Goal: Complete application form: Complete application form

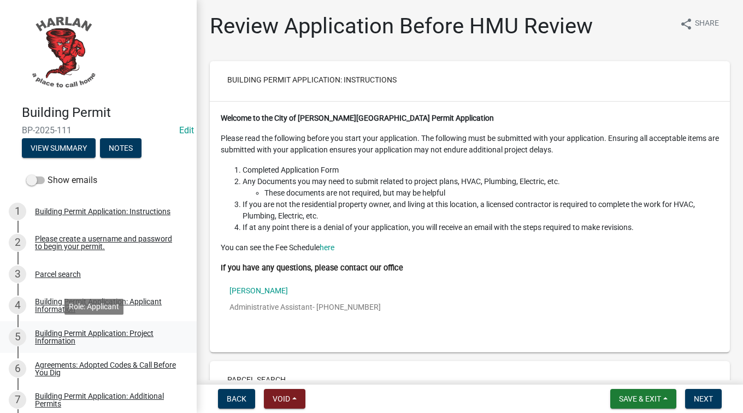
click at [70, 340] on div "Building Permit Application: Project Information" at bounding box center [107, 336] width 144 height 15
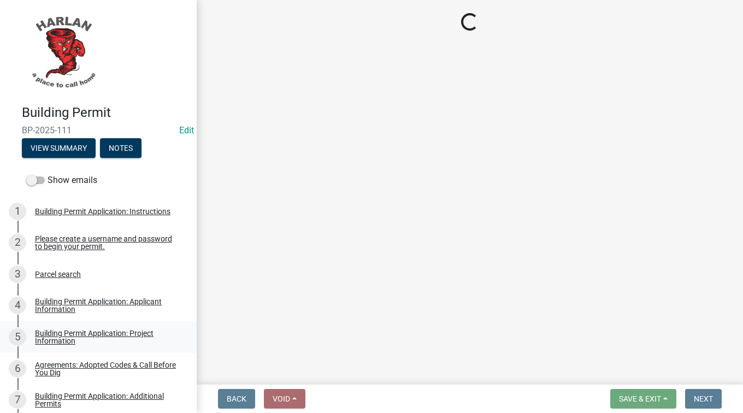
select select "57c12fbf-2104-401b-a871-4062d0a56bab"
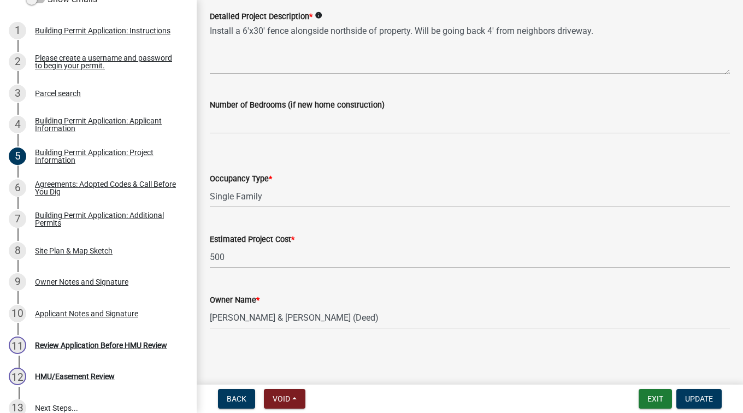
scroll to position [183, 0]
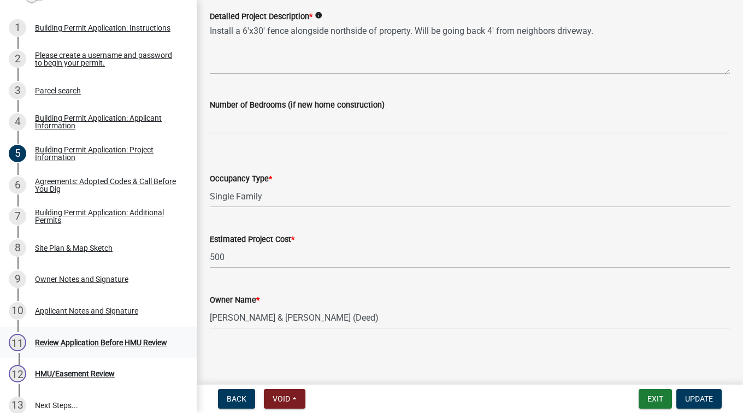
click at [71, 349] on div "11 Review Application Before HMU Review" at bounding box center [94, 342] width 170 height 17
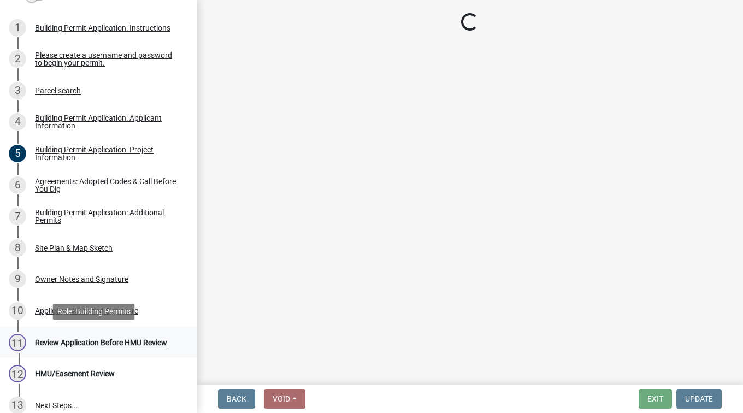
scroll to position [0, 0]
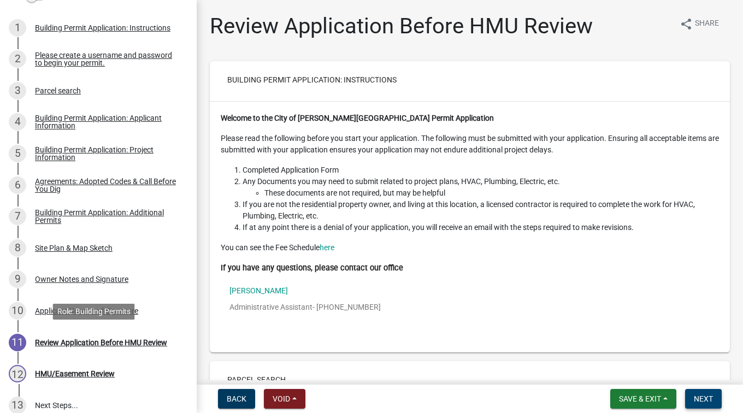
click at [704, 399] on span "Next" at bounding box center [703, 398] width 19 height 9
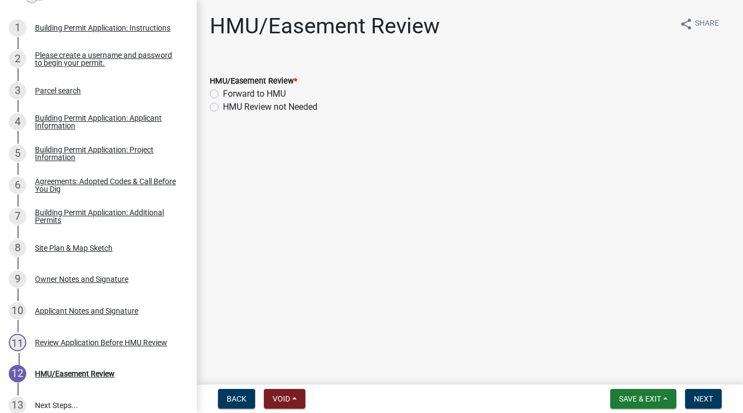
click at [210, 117] on wm-data-entity-input "HMU/Easement Review * Forward to HMU HMU Review not Needed" at bounding box center [470, 92] width 520 height 62
click at [223, 110] on label "HMU Review not Needed" at bounding box center [270, 106] width 94 height 13
click at [223, 108] on input "HMU Review not Needed" at bounding box center [226, 103] width 7 height 7
radio input "true"
click at [707, 407] on button "Next" at bounding box center [703, 399] width 37 height 20
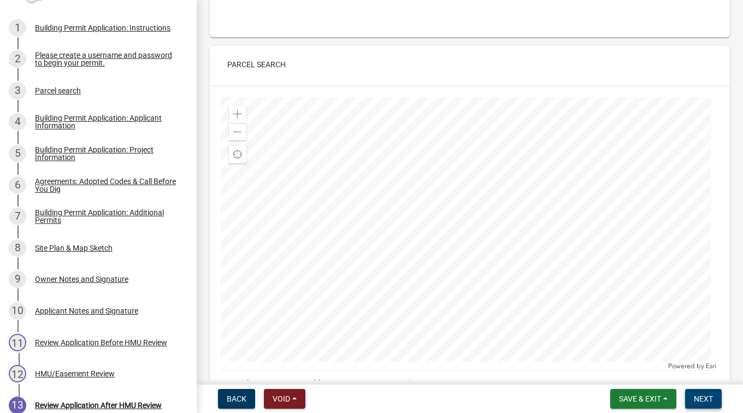
scroll to position [317, 0]
click at [704, 399] on span "Next" at bounding box center [703, 398] width 19 height 9
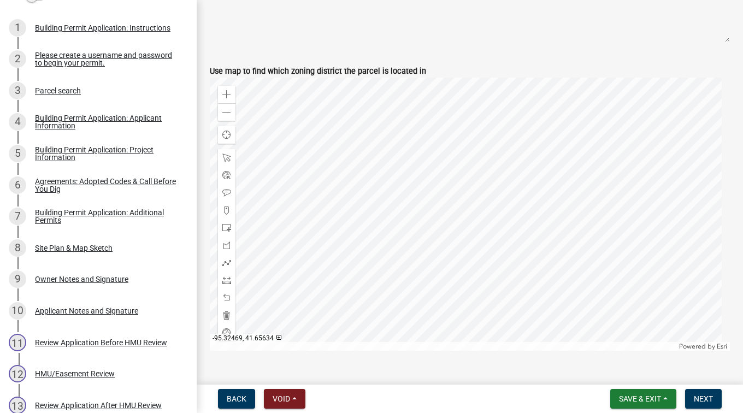
scroll to position [436, 0]
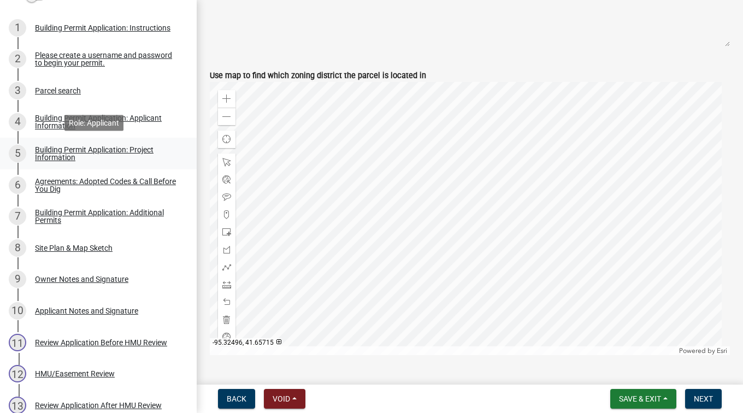
click at [56, 154] on div "Building Permit Application: Project Information" at bounding box center [107, 153] width 144 height 15
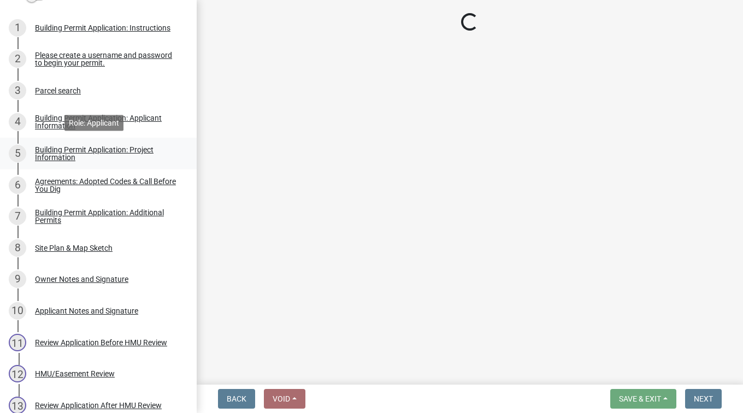
scroll to position [0, 0]
select select "57c12fbf-2104-401b-a871-4062d0a56bab"
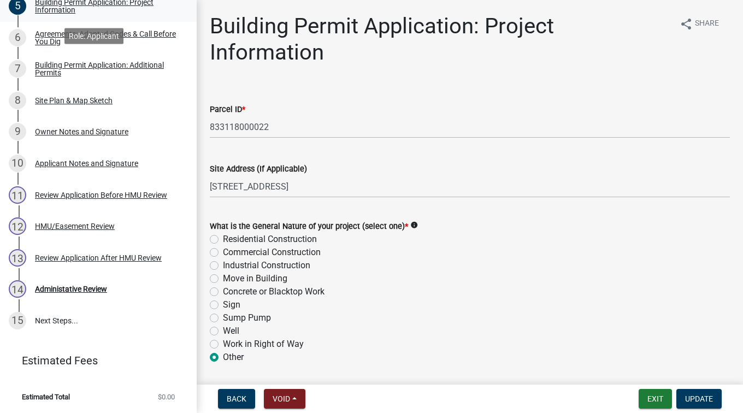
scroll to position [330, 0]
click at [85, 300] on link "14 Administative Review" at bounding box center [98, 290] width 197 height 32
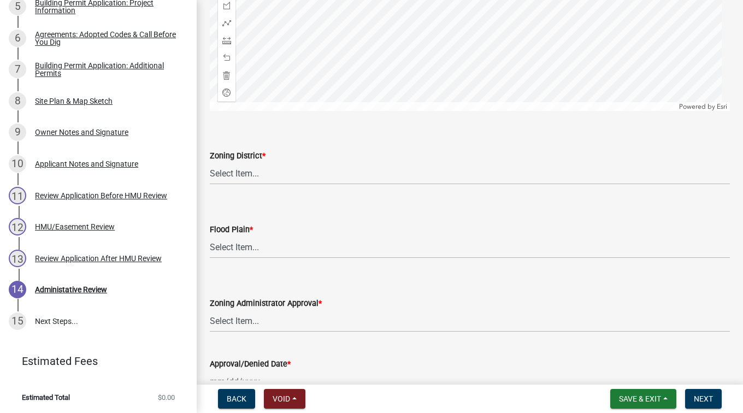
scroll to position [699, 0]
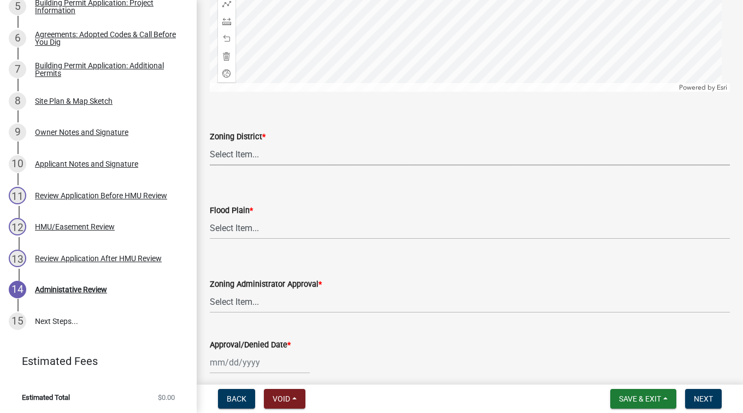
click at [218, 153] on select "Select Item... A-1 Agricultural B-1 Retail Business B-2 General Business B-3 Hi…" at bounding box center [470, 154] width 520 height 22
click at [210, 143] on select "Select Item... A-1 Agricultural B-1 Retail Business B-2 General Business B-3 Hi…" at bounding box center [470, 154] width 520 height 22
select select "e0f15ebd-fcd0-4e2f-b9fa-ef6c8ddbb9c6"
click at [229, 228] on select "Select Item... No Yes 100 Year Yes 500 Year" at bounding box center [470, 228] width 520 height 22
click at [210, 217] on select "Select Item... No Yes 100 Year Yes 500 Year" at bounding box center [470, 228] width 520 height 22
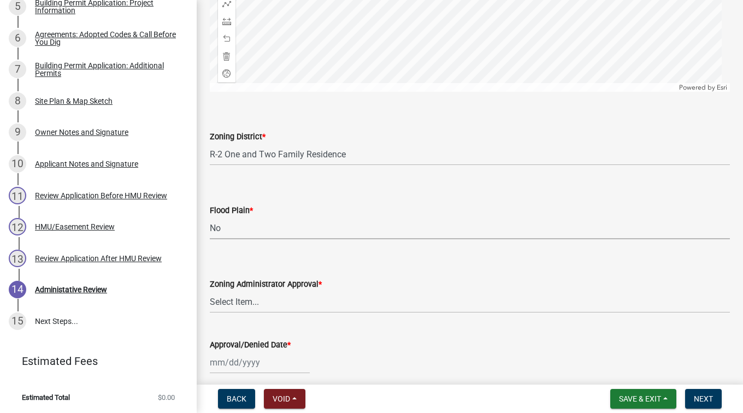
select select "50d3382b-18dd-4311-9a34-98b71270ef49"
click at [219, 302] on select "Select Item... Approved Denied Pending Board of Adjustment Approval" at bounding box center [470, 302] width 520 height 22
click at [210, 291] on select "Select Item... Approved Denied Pending Board of Adjustment Approval" at bounding box center [470, 302] width 520 height 22
select select "3a3761ad-bb9f-4947-9688-d1705314667d"
click at [233, 361] on div at bounding box center [260, 362] width 100 height 22
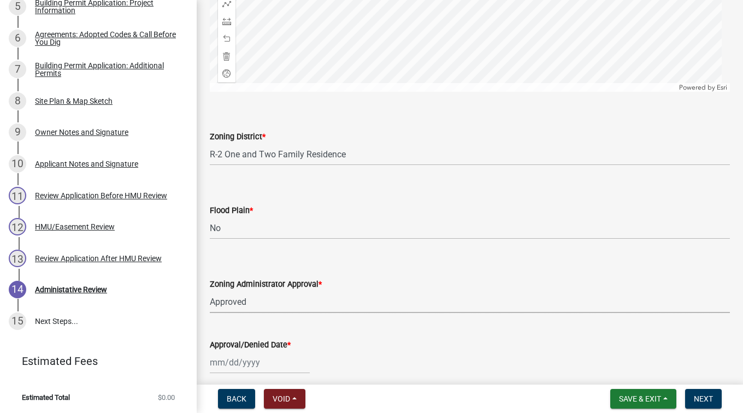
select select "9"
select select "2025"
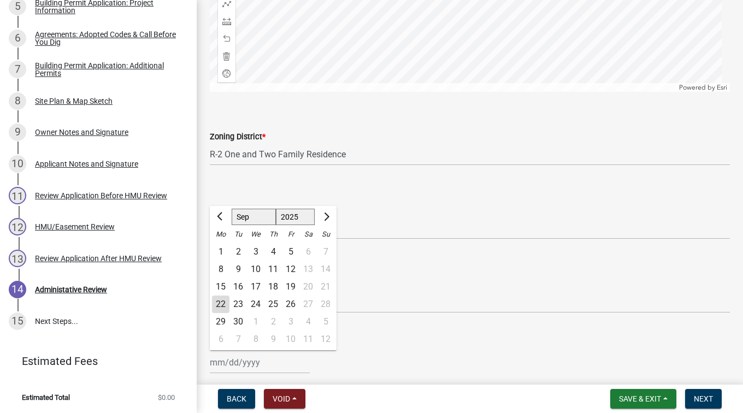
click at [220, 304] on div "22" at bounding box center [220, 303] width 17 height 17
type input "[DATE]"
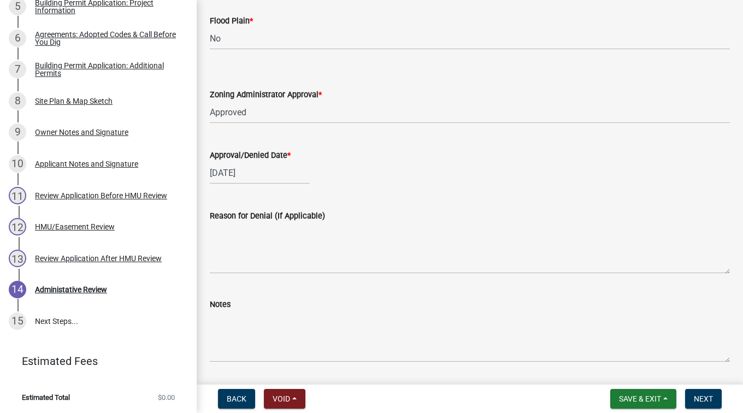
scroll to position [896, 0]
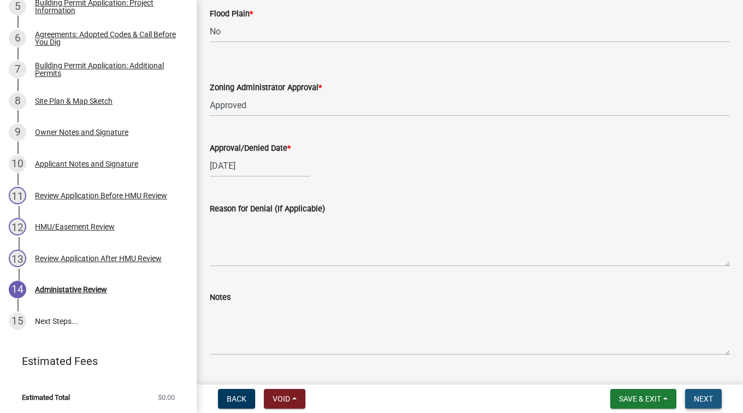
click at [697, 398] on span "Next" at bounding box center [703, 398] width 19 height 9
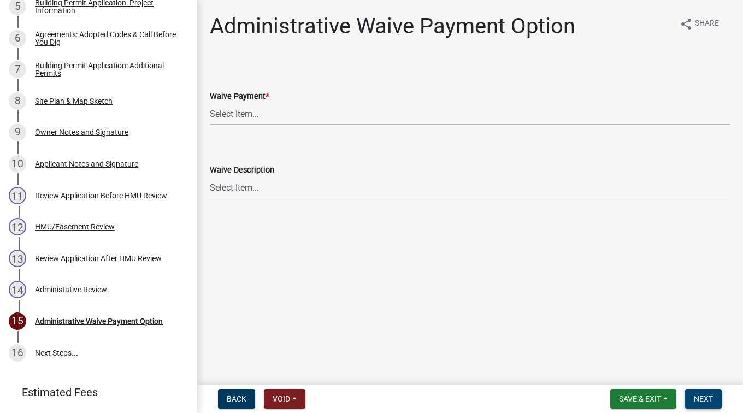
scroll to position [361, 0]
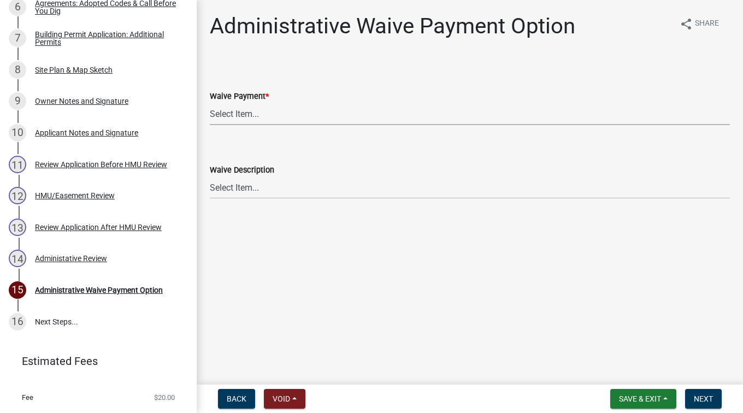
click at [235, 110] on select "Select Item... Yes No" at bounding box center [470, 114] width 520 height 22
click at [210, 103] on select "Select Item... Yes No" at bounding box center [470, 114] width 520 height 22
select select "7298562d-80e2-4015-9188-174ec1b44f73"
click at [704, 398] on span "Next" at bounding box center [703, 398] width 19 height 9
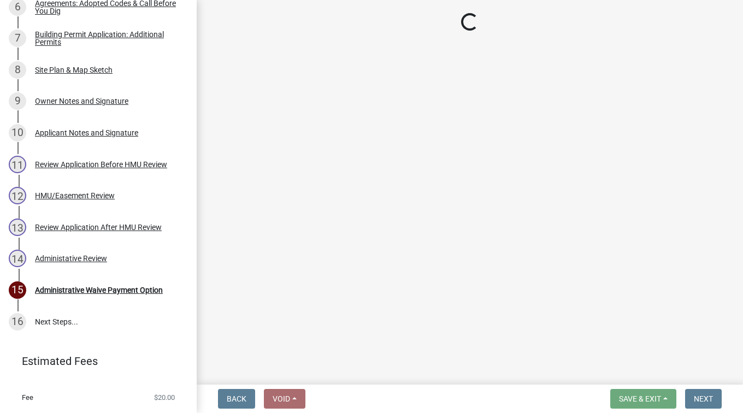
select select "3: 3"
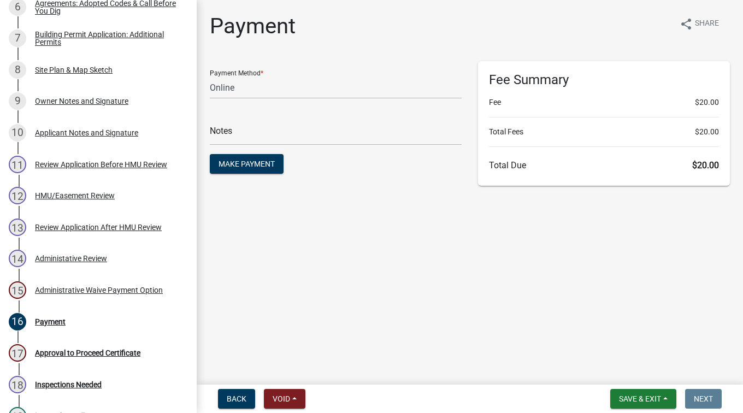
scroll to position [488, 0]
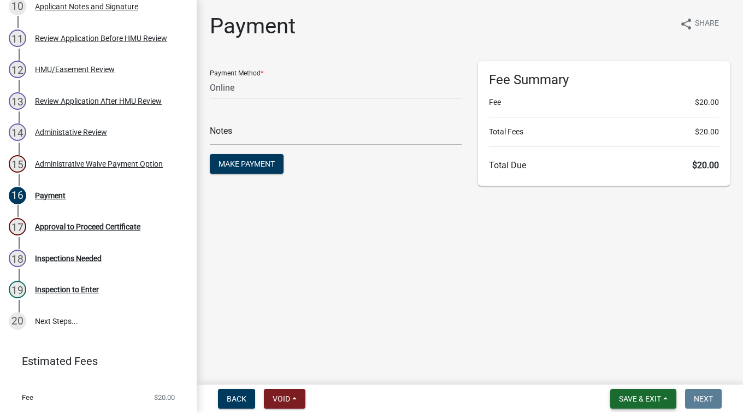
click at [631, 399] on span "Save & Exit" at bounding box center [640, 398] width 42 height 9
click at [619, 372] on button "Save & Exit" at bounding box center [632, 370] width 87 height 26
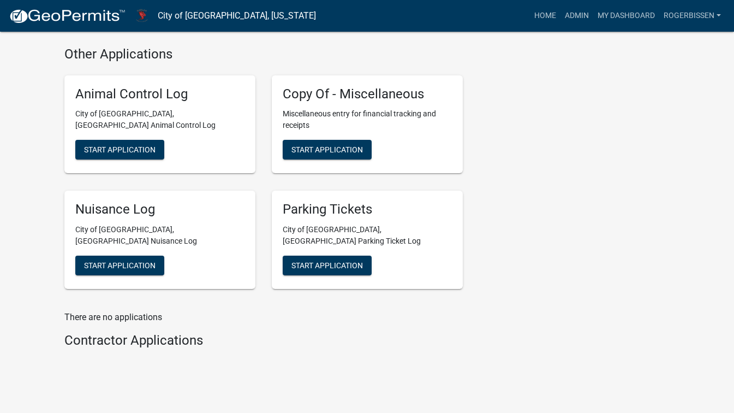
scroll to position [688, 0]
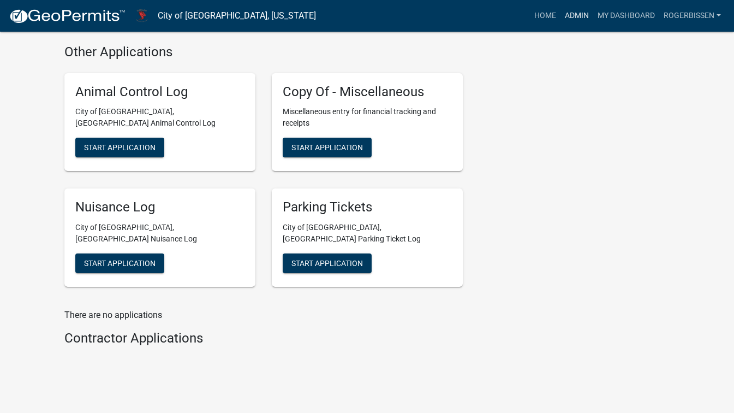
click at [571, 14] on link "Admin" at bounding box center [577, 15] width 33 height 21
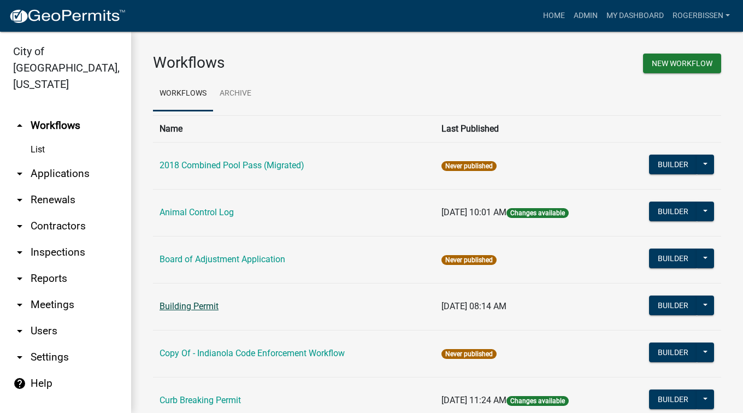
click at [182, 309] on link "Building Permit" at bounding box center [188, 306] width 59 height 10
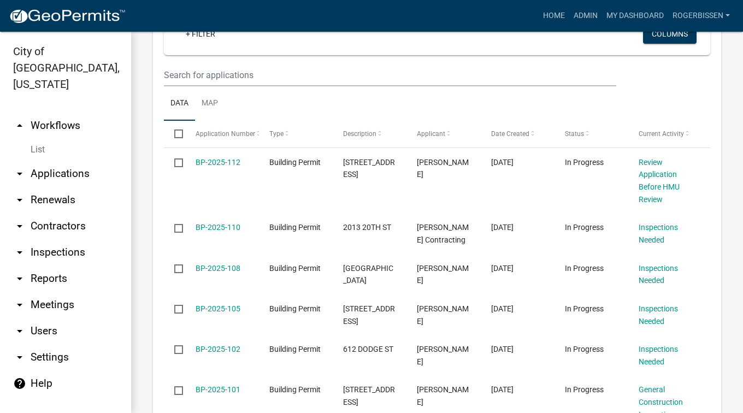
scroll to position [244, 0]
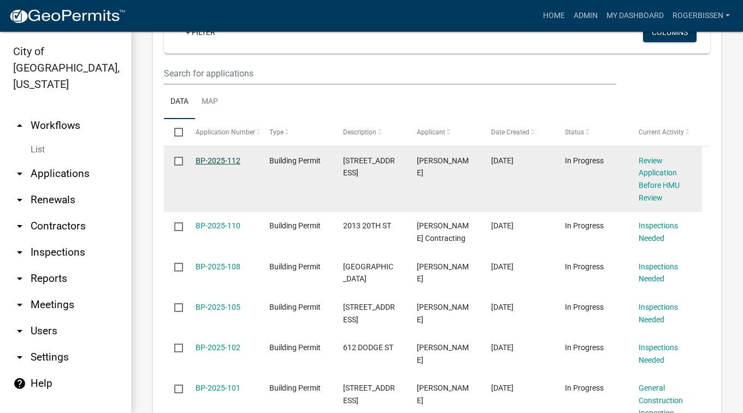
click at [206, 165] on link "BP-2025-112" at bounding box center [217, 160] width 45 height 9
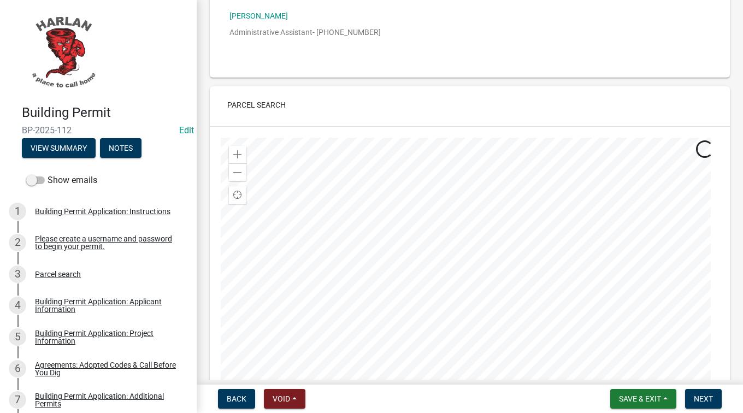
scroll to position [279, 0]
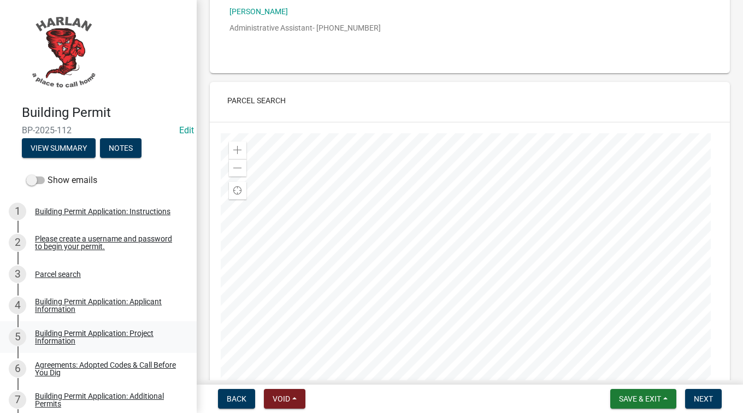
click at [69, 342] on div "Building Permit Application: Project Information" at bounding box center [107, 336] width 144 height 15
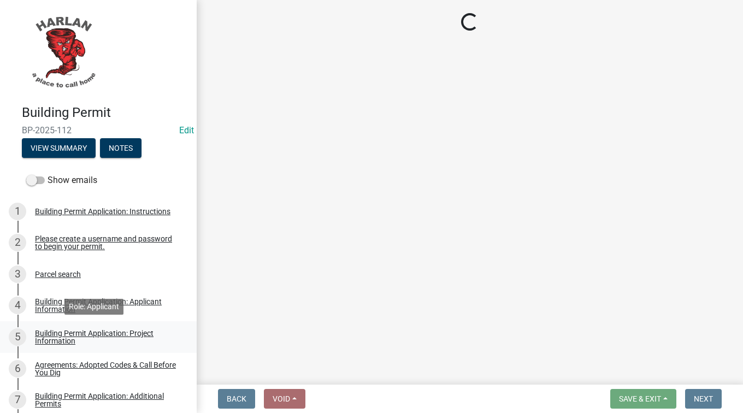
scroll to position [0, 0]
select select "57c12fbf-2104-401b-a871-4062d0a56bab"
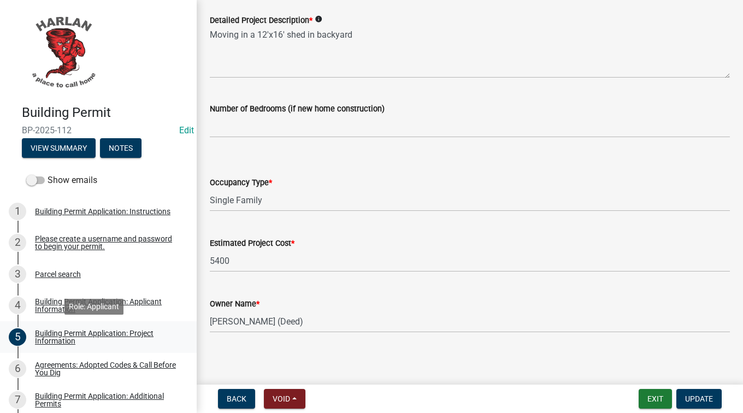
scroll to position [736, 0]
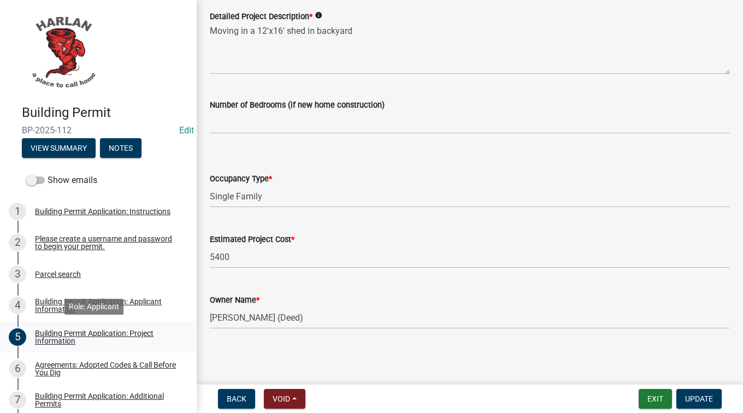
click at [182, 309] on link "4 Building Permit Application: Applicant Information" at bounding box center [98, 306] width 197 height 32
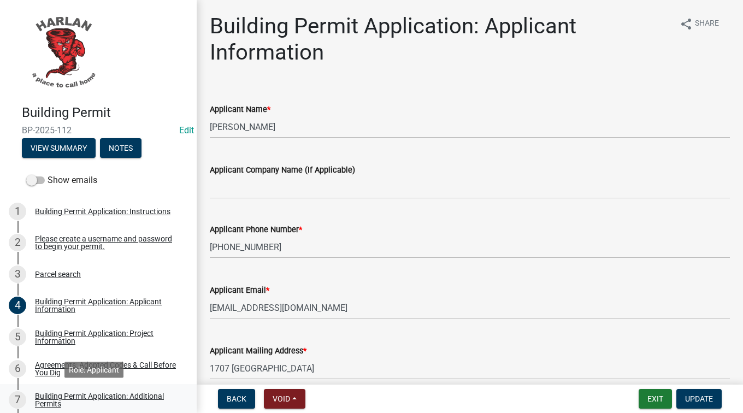
click at [64, 396] on div "Building Permit Application: Additional Permits" at bounding box center [107, 399] width 144 height 15
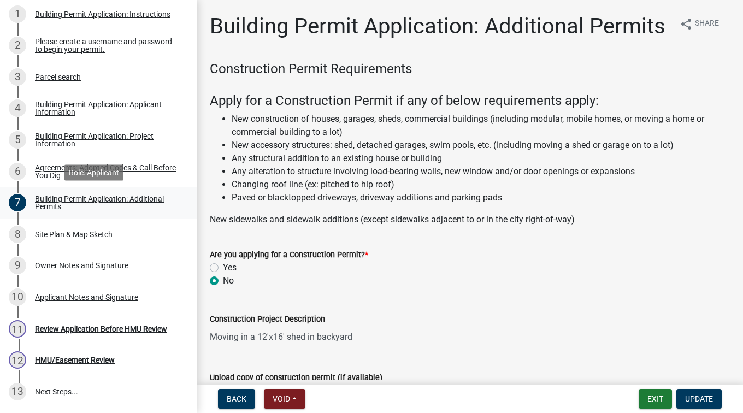
scroll to position [197, 0]
click at [96, 328] on div "Review Application Before HMU Review" at bounding box center [101, 329] width 132 height 8
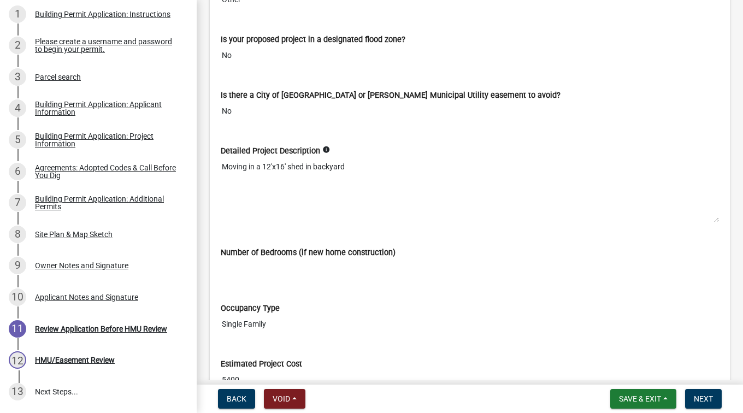
scroll to position [1595, 0]
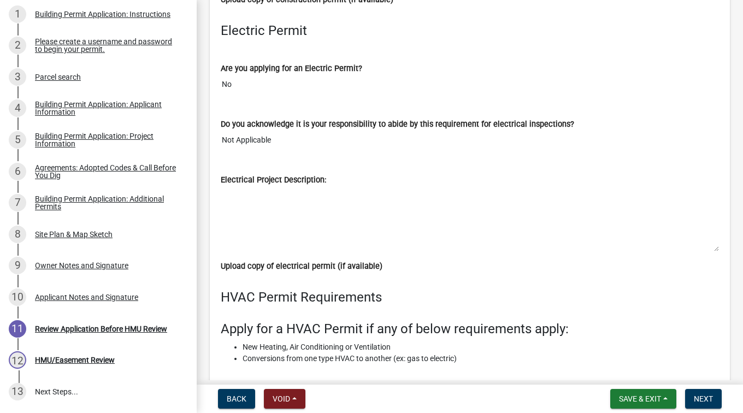
scroll to position [3080, 0]
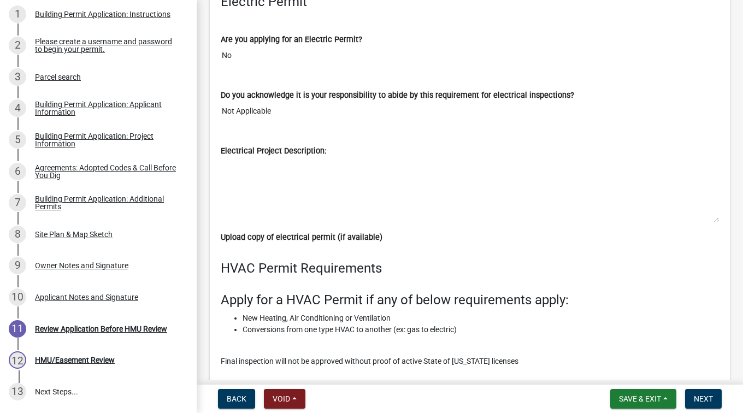
click at [733, 359] on div "Review Application Before HMU Review share Share Building Permit Application: I…" at bounding box center [470, 184] width 546 height 6503
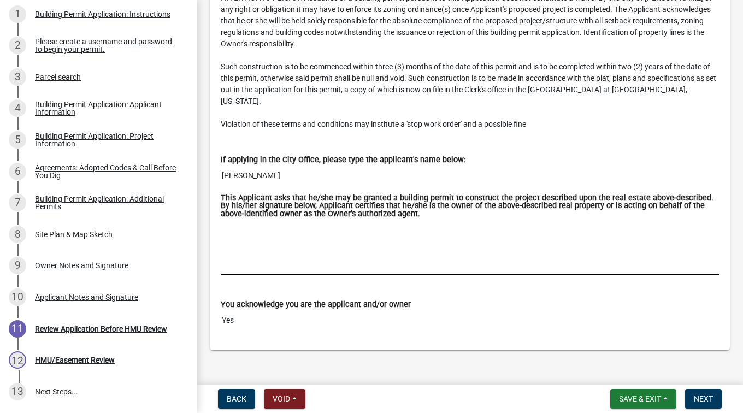
scroll to position [6157, 0]
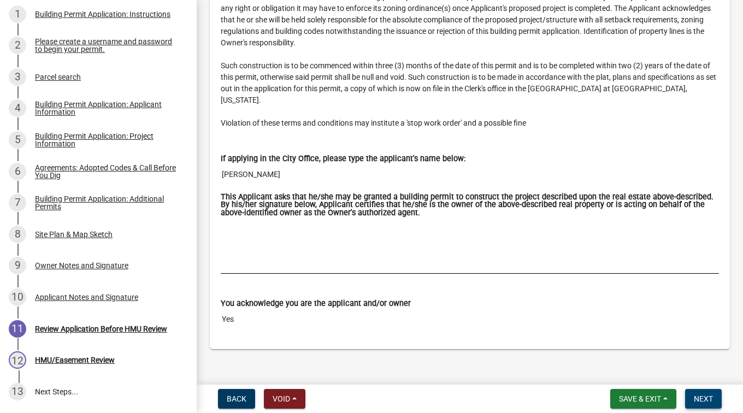
click at [709, 396] on span "Next" at bounding box center [703, 398] width 19 height 9
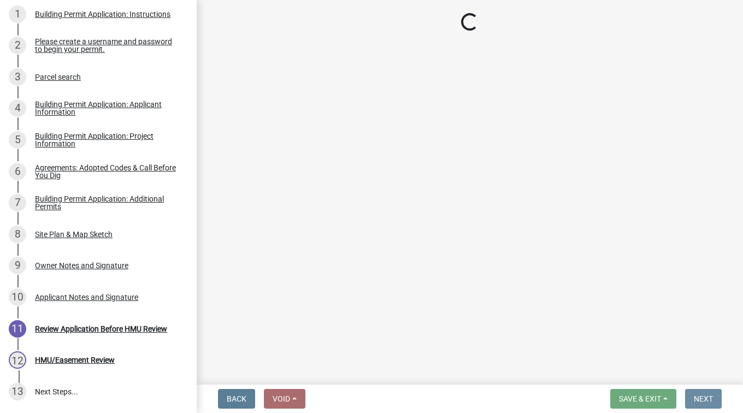
scroll to position [0, 0]
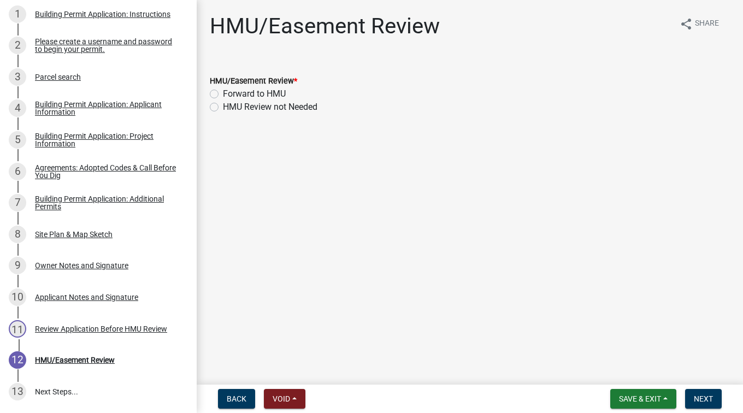
click at [223, 93] on label "Forward to HMU" at bounding box center [254, 93] width 63 height 13
click at [223, 93] on input "Forward to HMU" at bounding box center [226, 90] width 7 height 7
radio input "true"
click at [701, 399] on span "Next" at bounding box center [703, 398] width 19 height 9
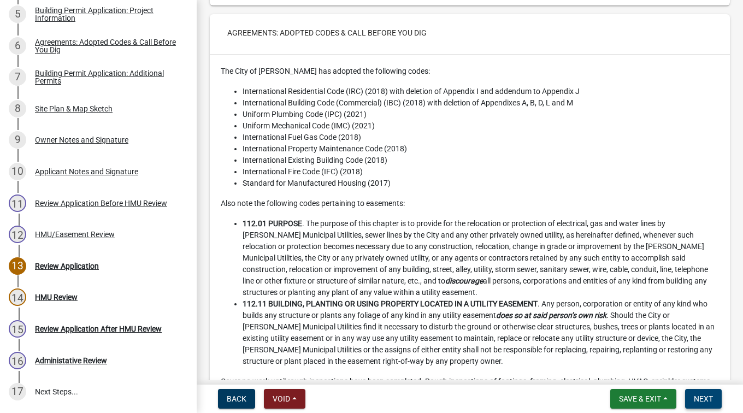
scroll to position [2055, 0]
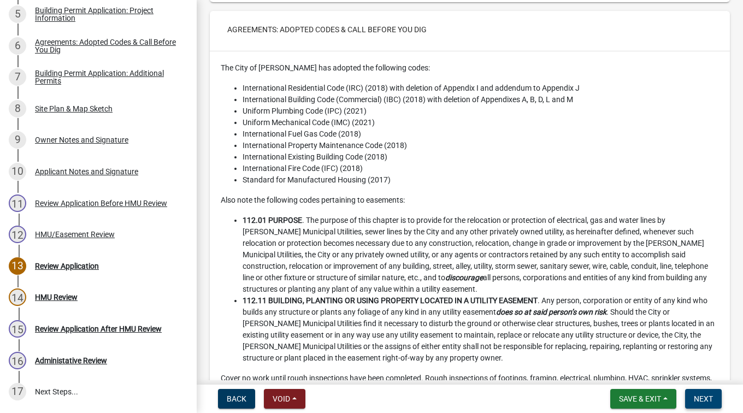
click at [703, 400] on span "Next" at bounding box center [703, 398] width 19 height 9
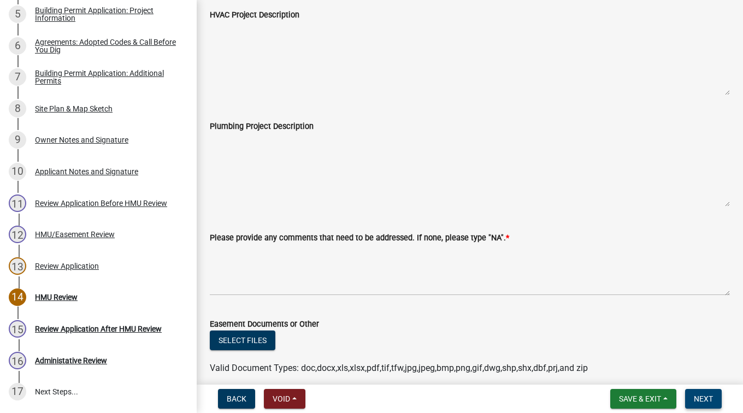
scroll to position [323, 0]
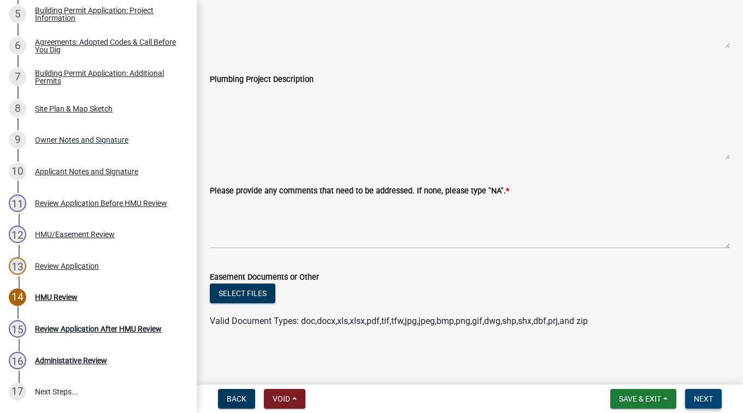
click at [704, 399] on span "Next" at bounding box center [703, 398] width 19 height 9
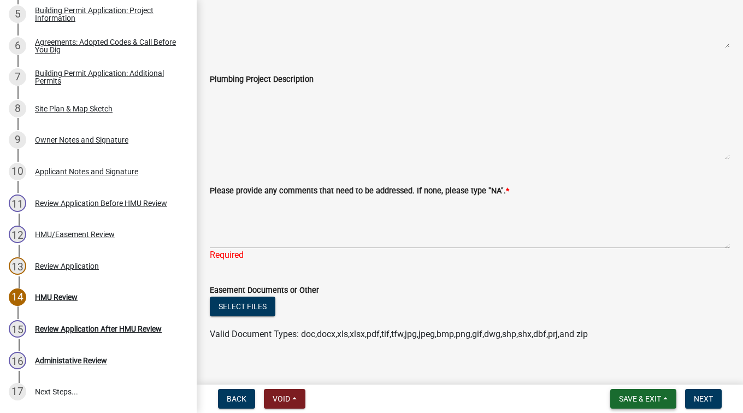
click at [639, 402] on span "Save & Exit" at bounding box center [640, 398] width 42 height 9
click at [631, 377] on button "Save & Exit" at bounding box center [632, 370] width 87 height 26
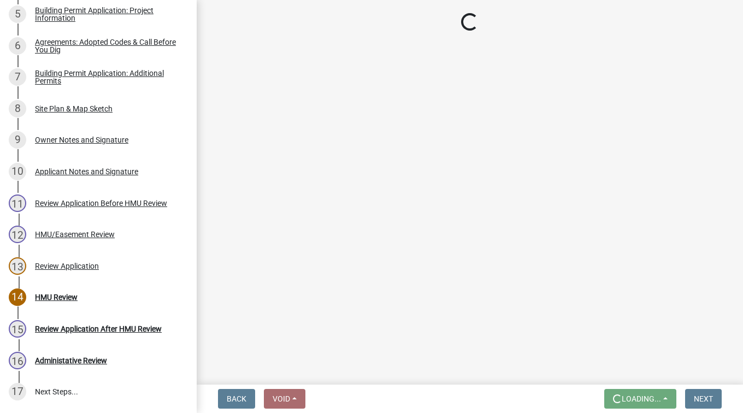
scroll to position [0, 0]
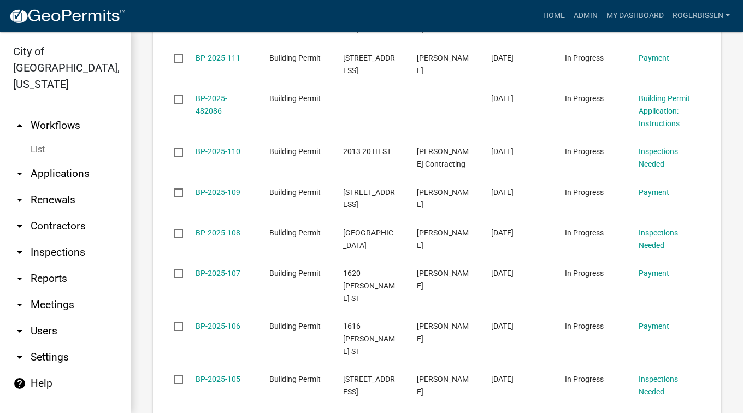
scroll to position [1167, 0]
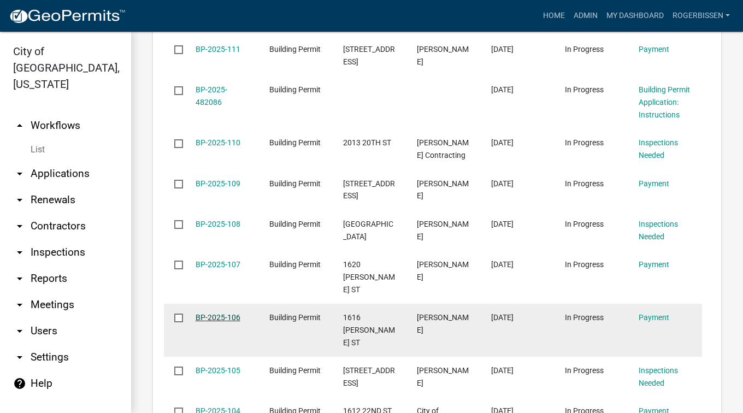
click at [222, 313] on link "BP-2025-106" at bounding box center [217, 317] width 45 height 9
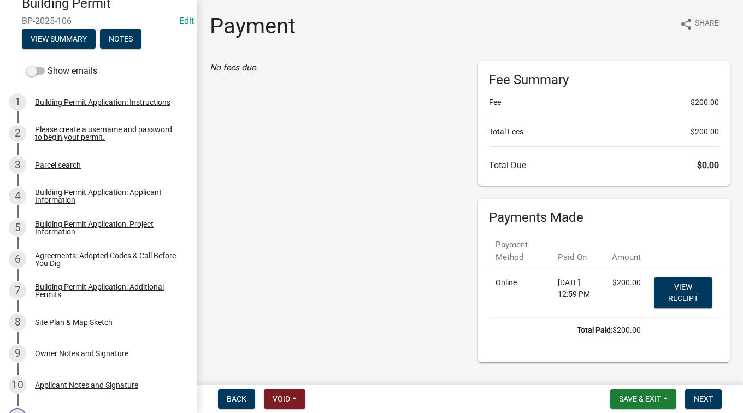
scroll to position [111, 0]
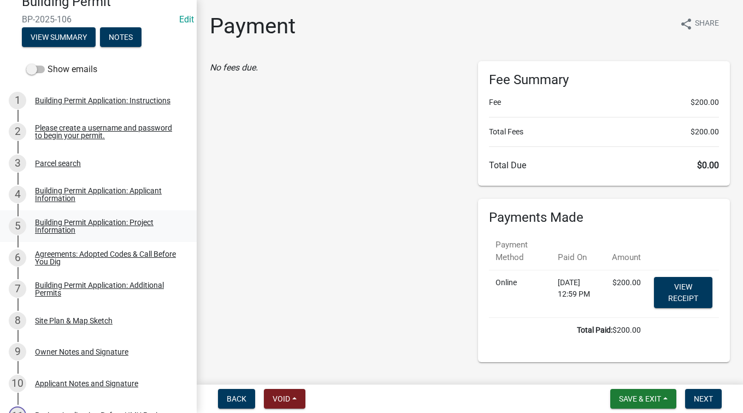
click at [108, 230] on div "Building Permit Application: Project Information" at bounding box center [107, 225] width 144 height 15
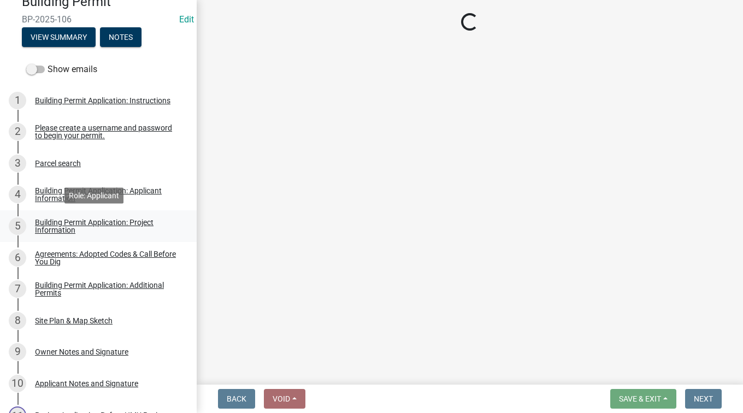
select select "57c12fbf-2104-401b-a871-4062d0a56bab"
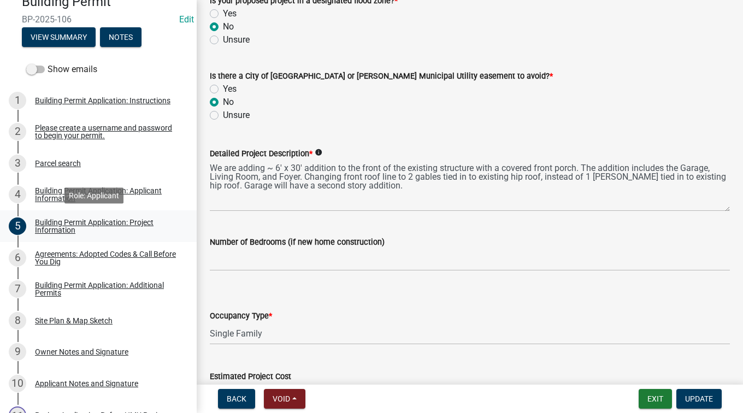
scroll to position [357, 0]
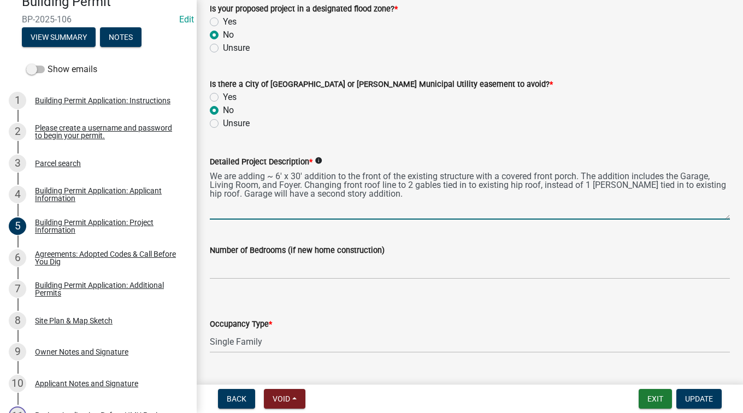
click at [304, 185] on textarea "We are adding ~ 6' x 30' addition to the front of the existing structure with a…" at bounding box center [470, 193] width 520 height 51
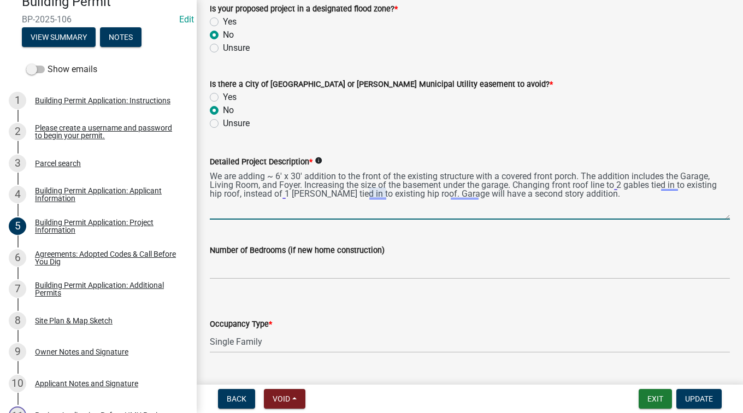
click at [336, 195] on textarea "We are adding ~ 6' x 30' addition to the front of the existing structure with a…" at bounding box center [470, 193] width 520 height 51
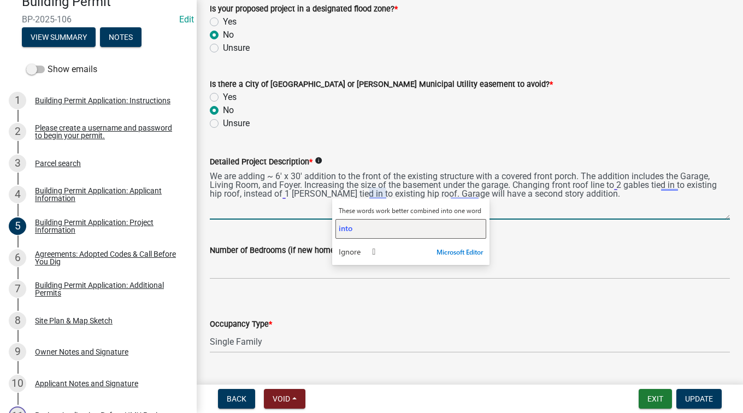
click at [341, 232] on span "into" at bounding box center [346, 228] width 14 height 10
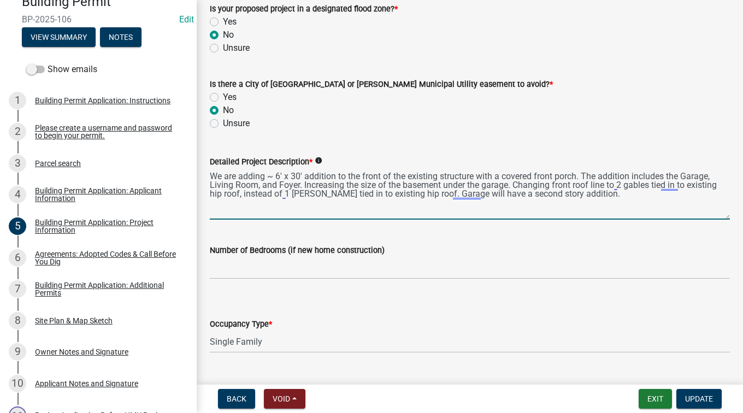
click at [414, 194] on textarea "We are adding ~ 6' x 30' addition to the front of the existing structure with a…" at bounding box center [470, 193] width 520 height 51
click at [676, 186] on textarea "We are adding ~ 6' x 30' addition to the front of the existing structure with a…" at bounding box center [470, 193] width 520 height 51
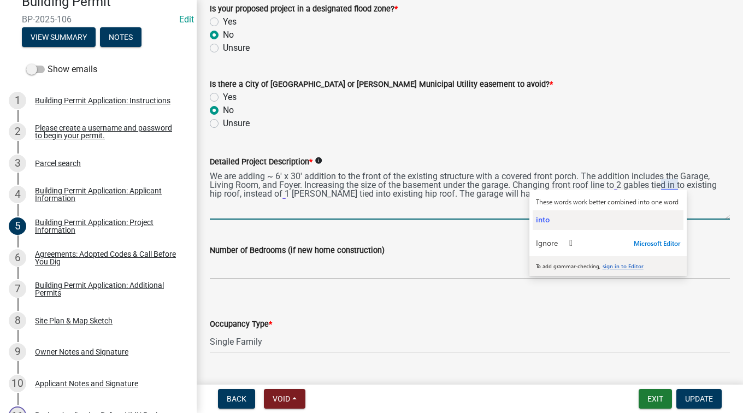
type textarea "We are adding ~ 6' x 30' addition to the front of the existing structure with a…"
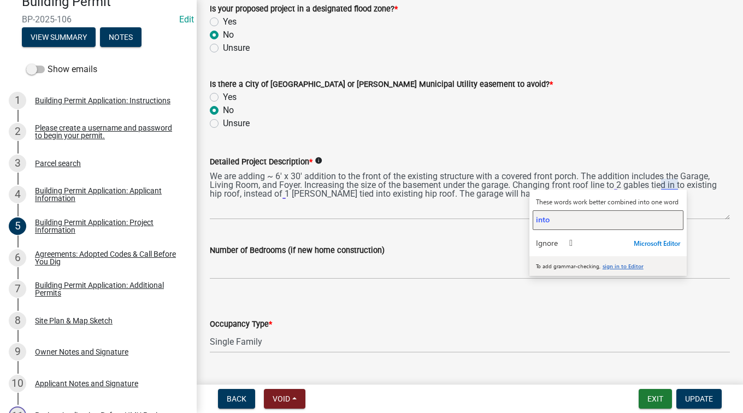
click at [538, 221] on span "into" at bounding box center [543, 219] width 14 height 10
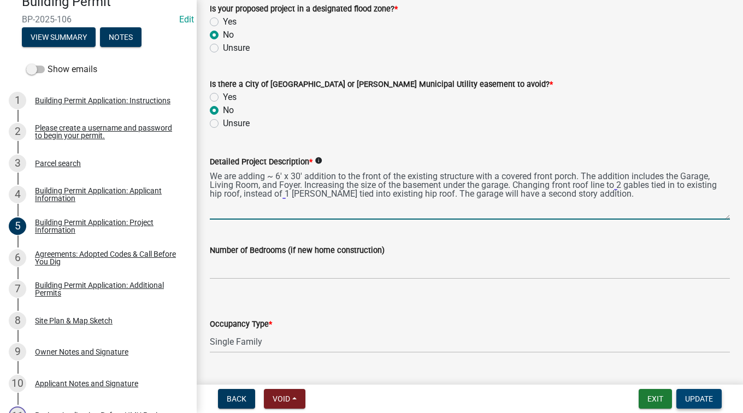
click at [695, 399] on span "Update" at bounding box center [699, 398] width 28 height 9
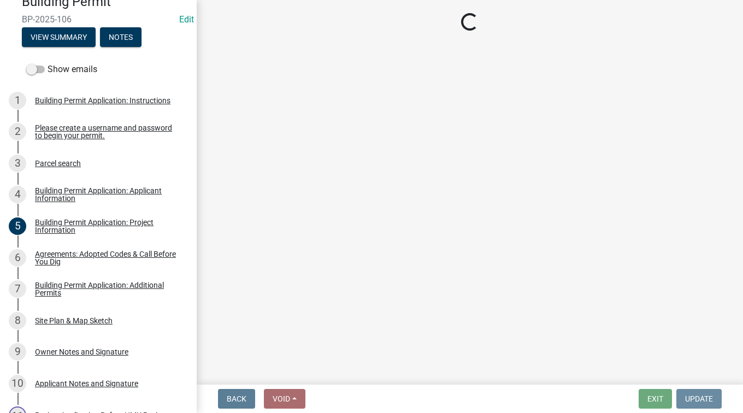
scroll to position [0, 0]
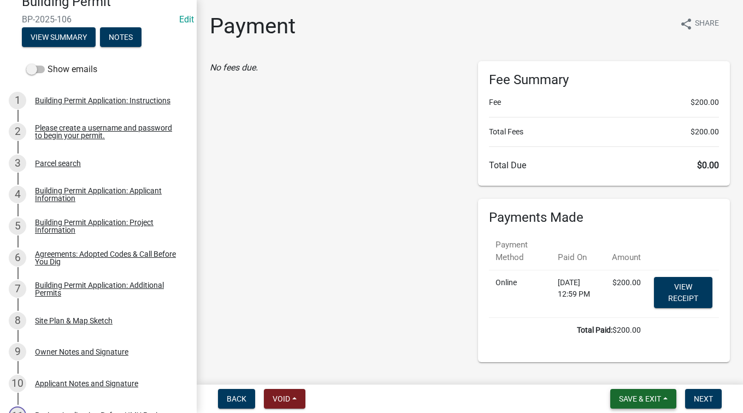
click at [647, 400] on span "Save & Exit" at bounding box center [640, 398] width 42 height 9
click at [619, 370] on button "Save & Exit" at bounding box center [632, 370] width 87 height 26
